Goal: Find specific page/section: Find specific page/section

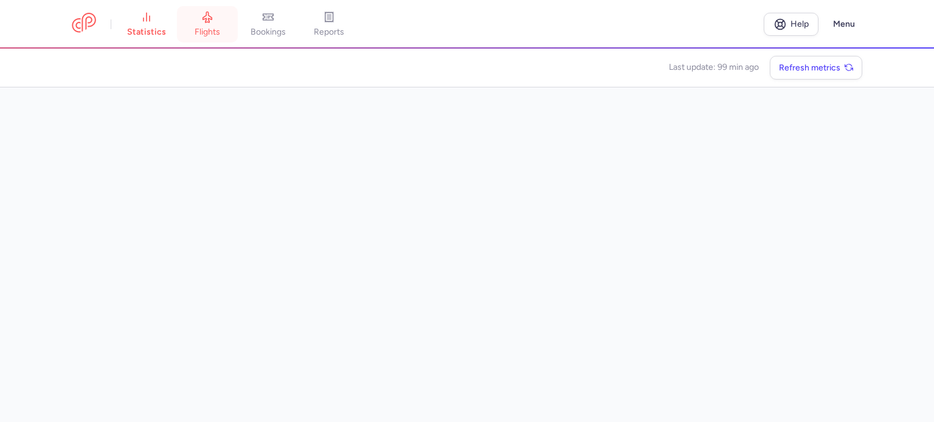
click at [219, 19] on link "flights" at bounding box center [207, 24] width 61 height 27
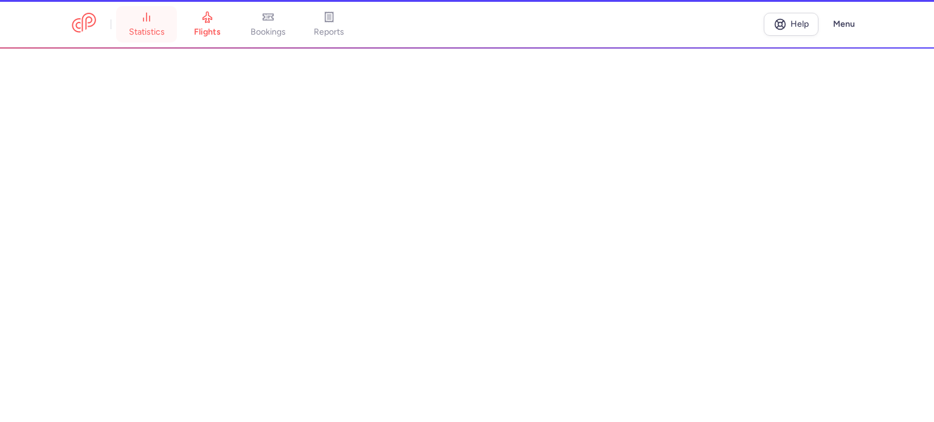
click at [141, 24] on link "statistics" at bounding box center [146, 24] width 61 height 27
click at [177, 24] on li "statistics" at bounding box center [207, 24] width 61 height 27
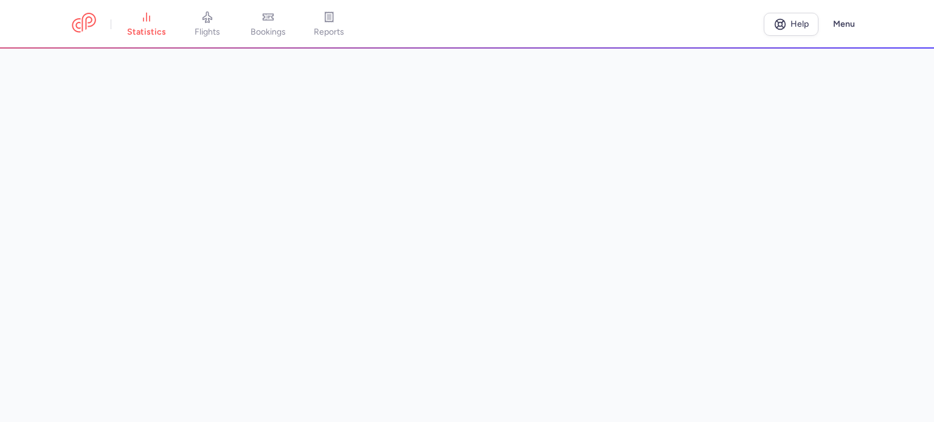
click at [219, 24] on link "flights" at bounding box center [207, 24] width 61 height 27
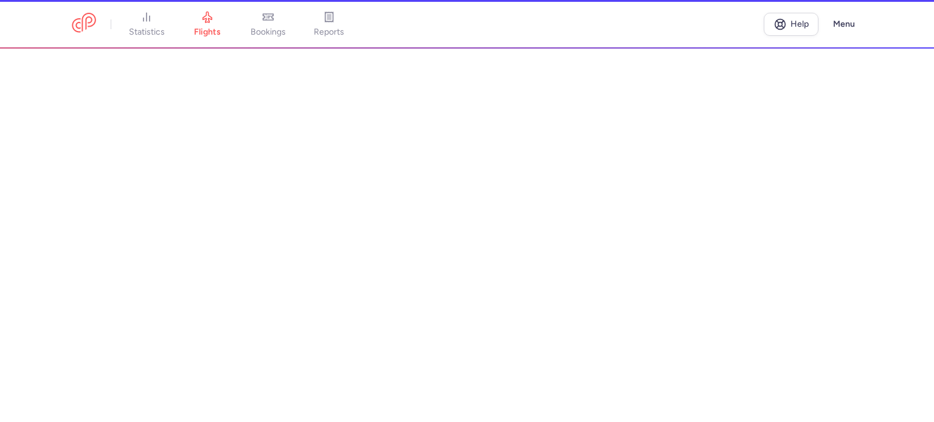
click at [155, 27] on span "statistics" at bounding box center [147, 32] width 36 height 11
